Goal: Information Seeking & Learning: Learn about a topic

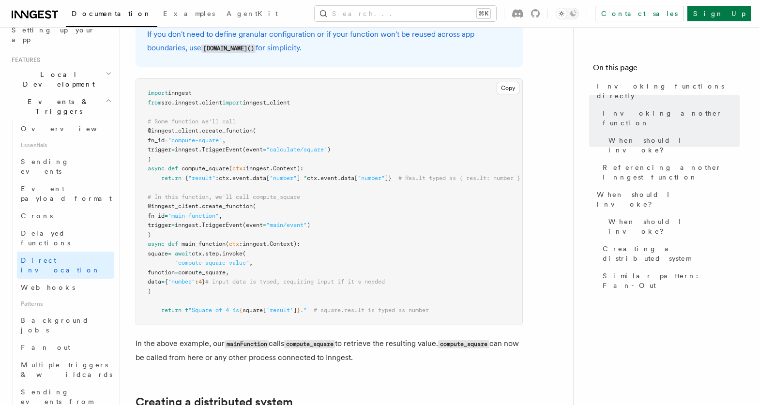
scroll to position [342, 0]
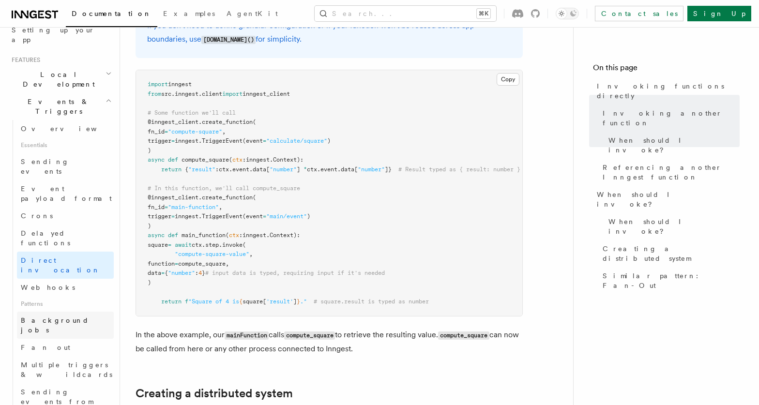
click at [45, 316] on span "Background jobs" at bounding box center [67, 325] width 93 height 19
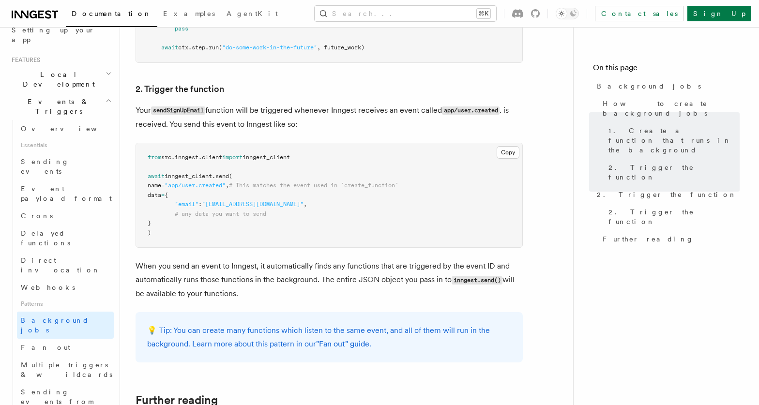
scroll to position [793, 0]
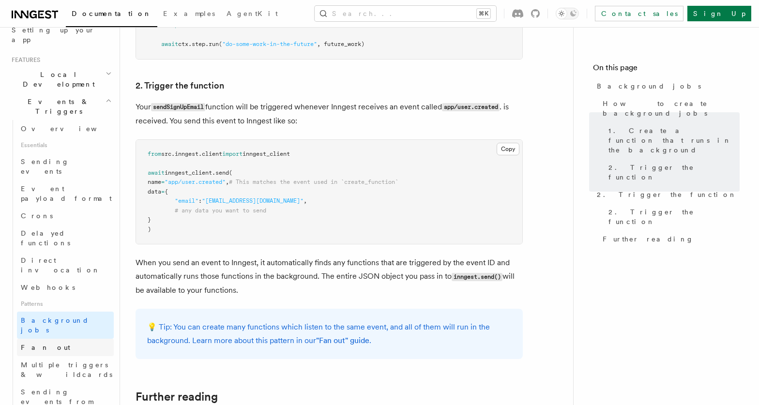
click at [58, 339] on link "Fan out" at bounding box center [65, 347] width 97 height 17
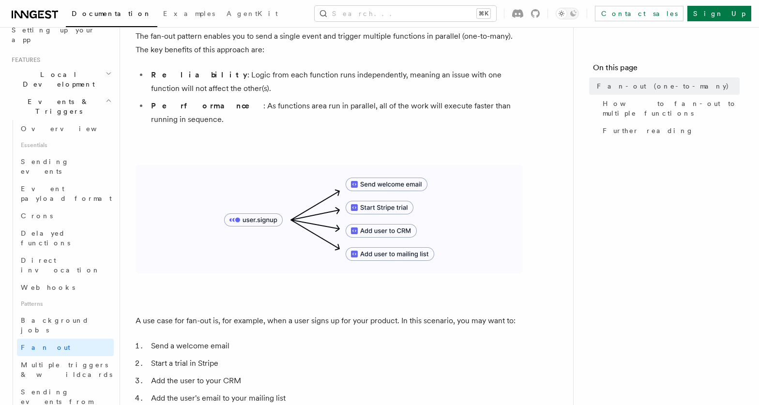
scroll to position [59, 0]
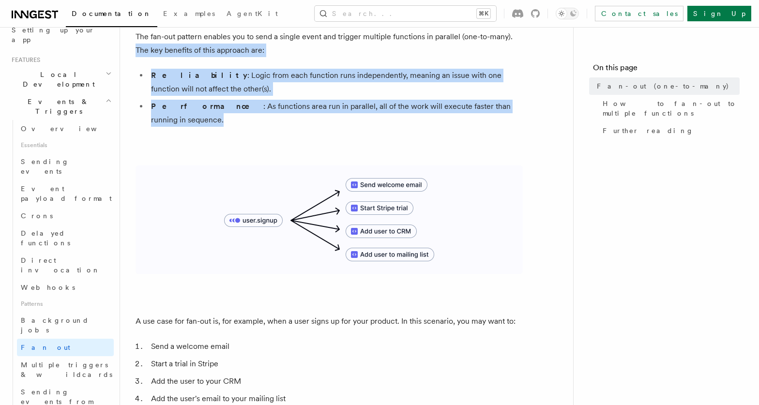
copy article "The key benefits of this approach are: Reliability : Logic from each function r…"
drag, startPoint x: 518, startPoint y: 106, endPoint x: 127, endPoint y: 53, distance: 394.6
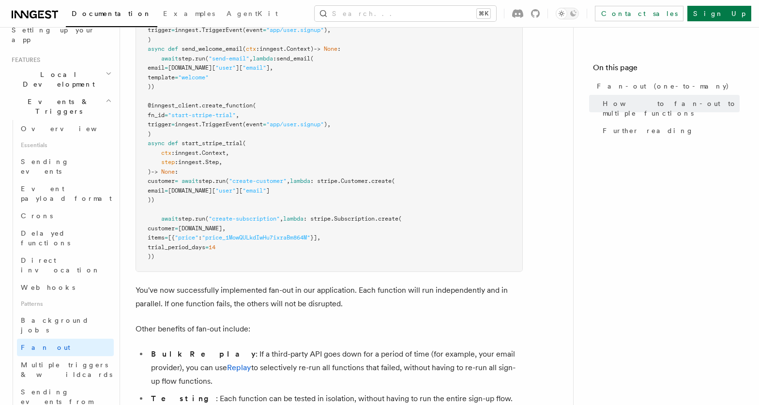
scroll to position [1043, 0]
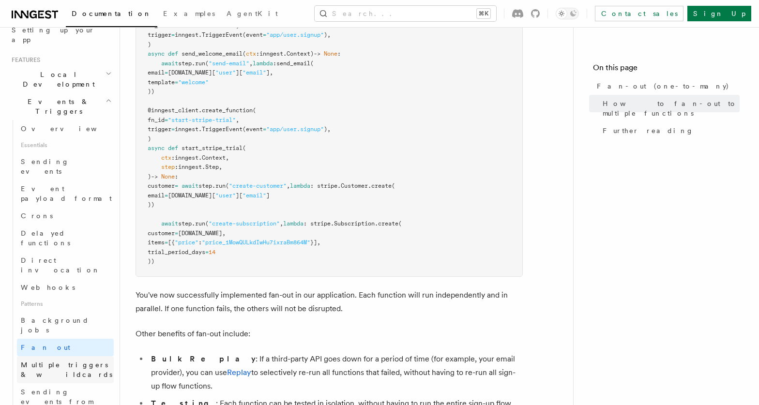
click at [77, 361] on span "Multiple triggers & wildcards" at bounding box center [66, 369] width 91 height 17
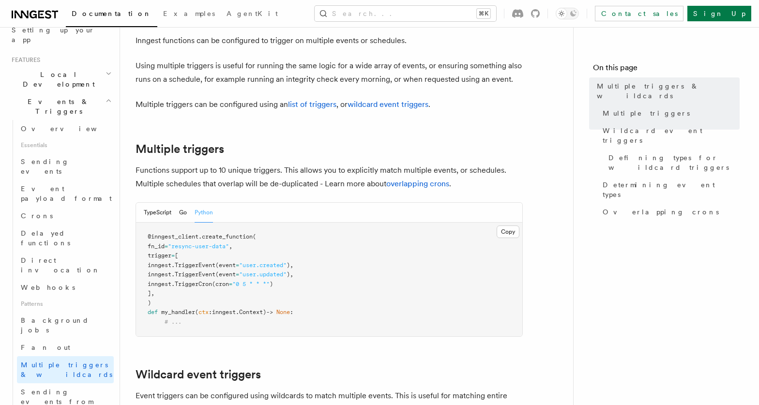
scroll to position [57, 0]
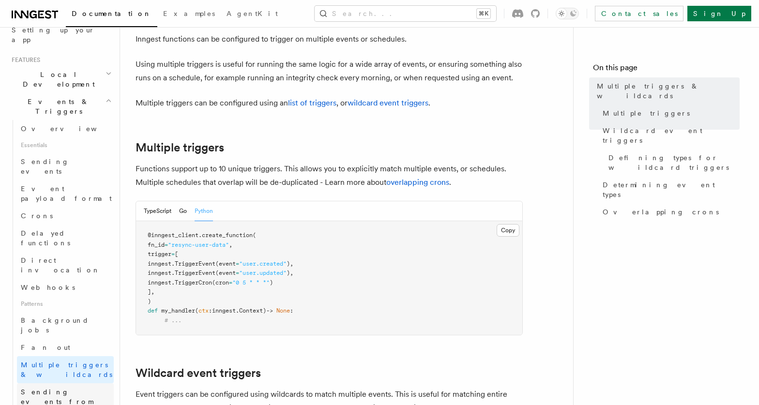
click at [74, 388] on span "Sending events from functions" at bounding box center [57, 401] width 72 height 27
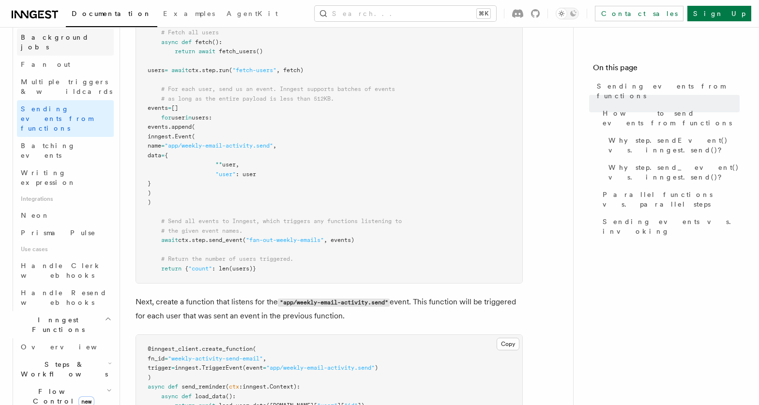
scroll to position [747, 0]
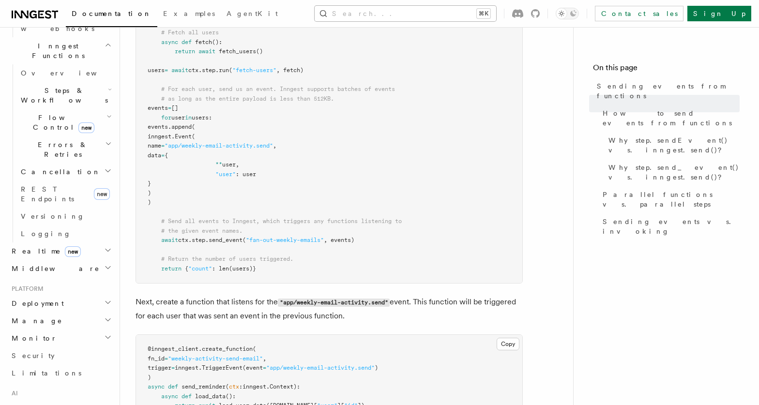
click at [424, 14] on button "Search... ⌘K" at bounding box center [405, 13] width 181 height 15
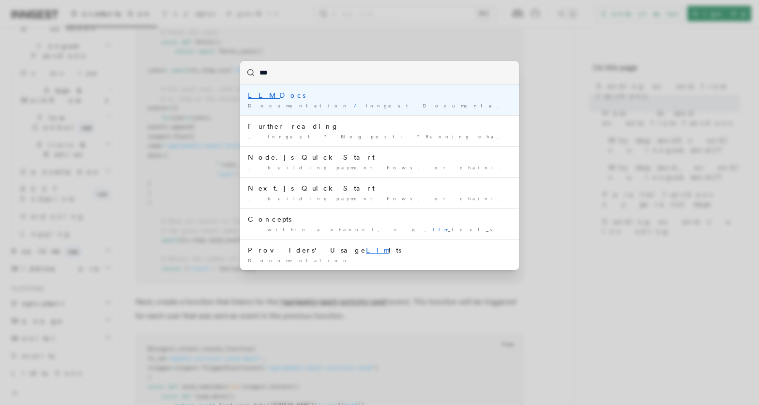
type input "****"
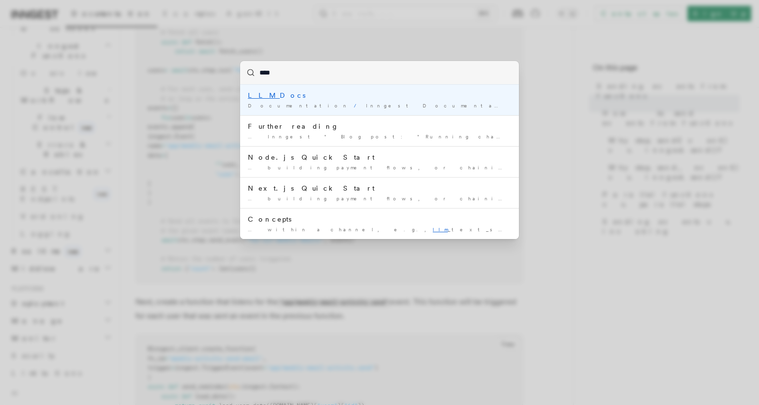
click at [259, 95] on mark "LLM" at bounding box center [264, 95] width 32 height 8
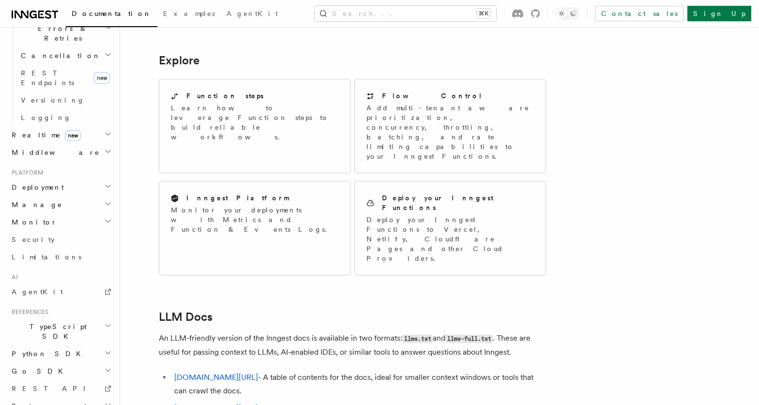
scroll to position [771, 0]
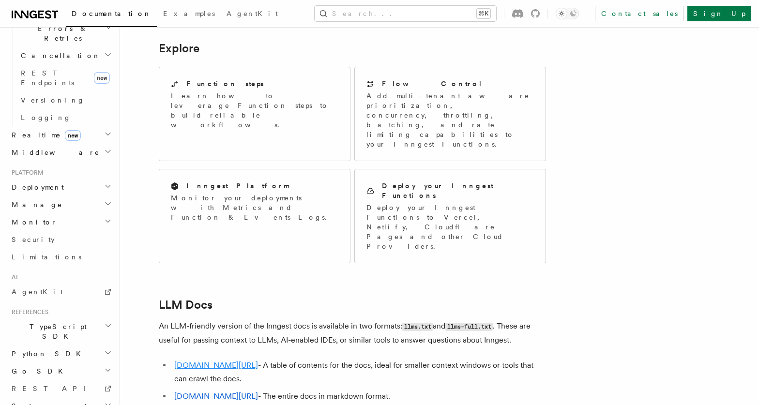
click at [214, 361] on link "[DOMAIN_NAME][URL]" at bounding box center [216, 365] width 84 height 9
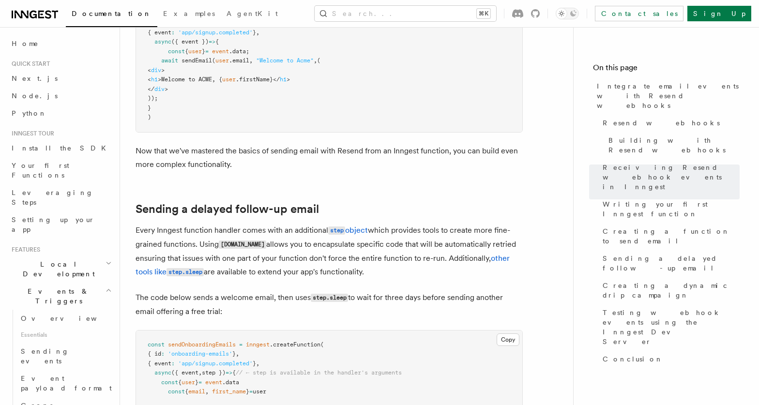
scroll to position [5472, 0]
